Goal: Find specific page/section: Find specific page/section

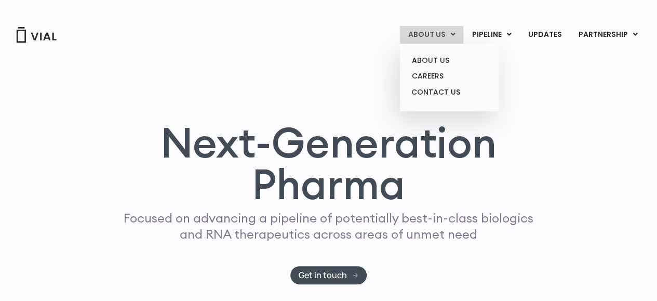
click at [435, 30] on link "ABOUT US" at bounding box center [431, 35] width 63 height 18
click at [434, 56] on link "ABOUT US" at bounding box center [449, 60] width 91 height 16
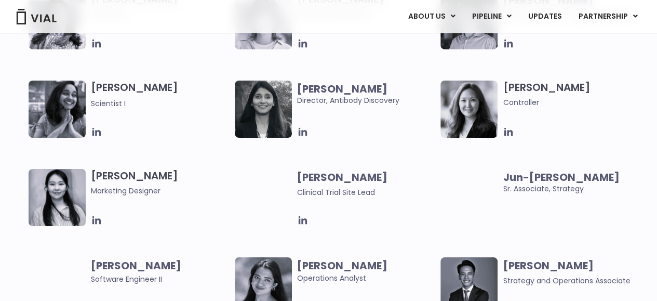
scroll to position [1811, 0]
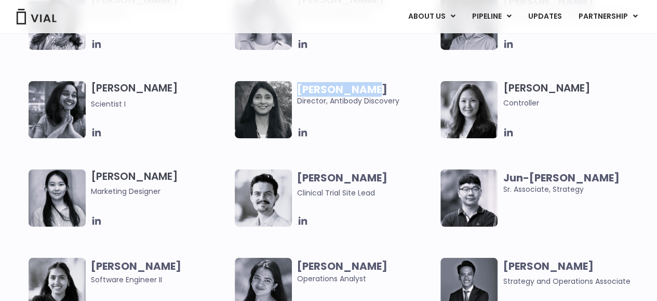
drag, startPoint x: 296, startPoint y: 88, endPoint x: 377, endPoint y: 88, distance: 81.0
click at [377, 88] on div "Swati Khanna Director, Antibody Discovery" at bounding box center [338, 109] width 206 height 57
copy b "Swati Khanna"
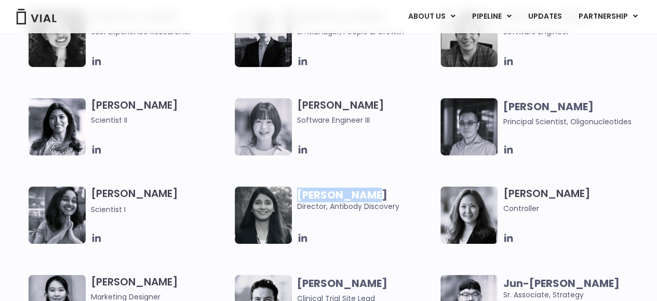
scroll to position [1706, 0]
